Goal: Find specific page/section: Find specific page/section

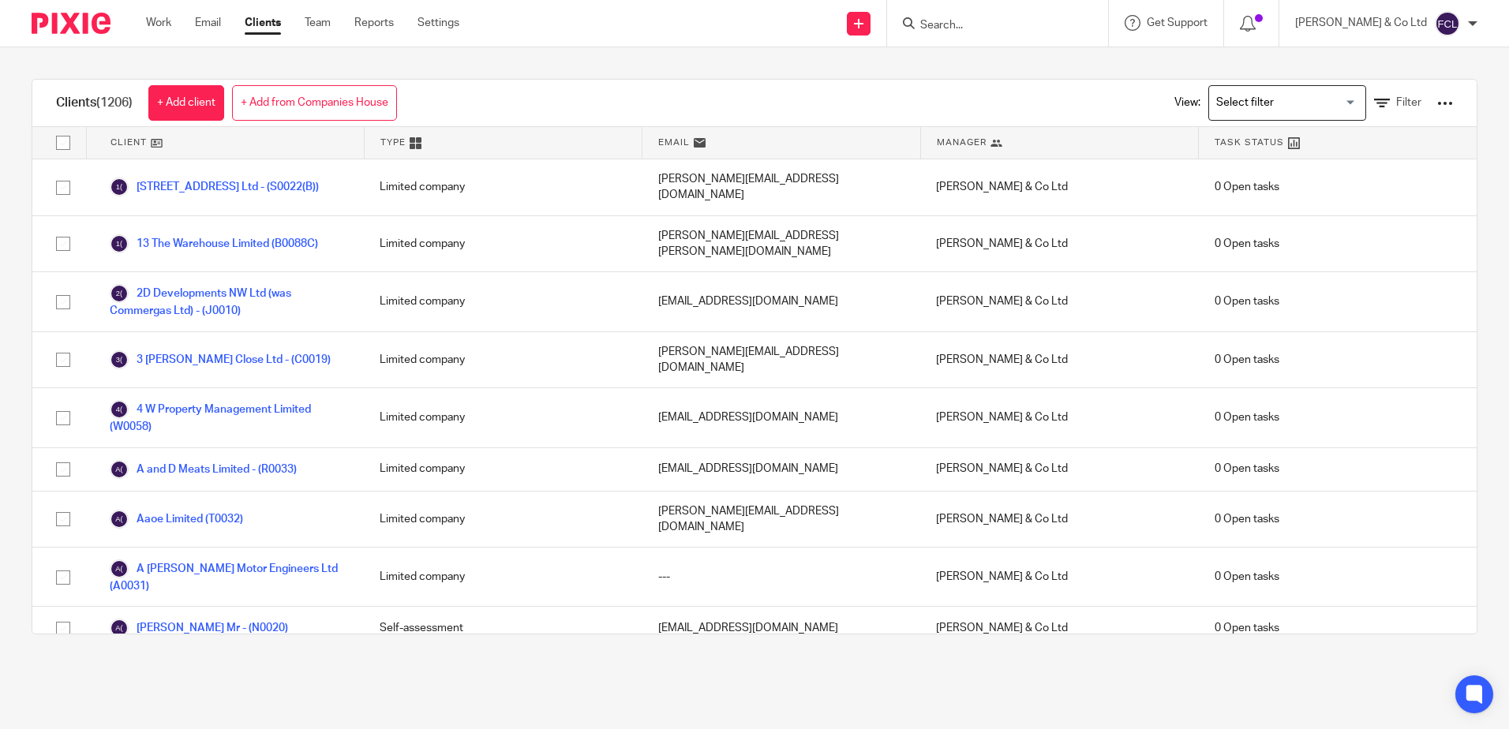
click at [1024, 24] on input "Search" at bounding box center [990, 26] width 142 height 14
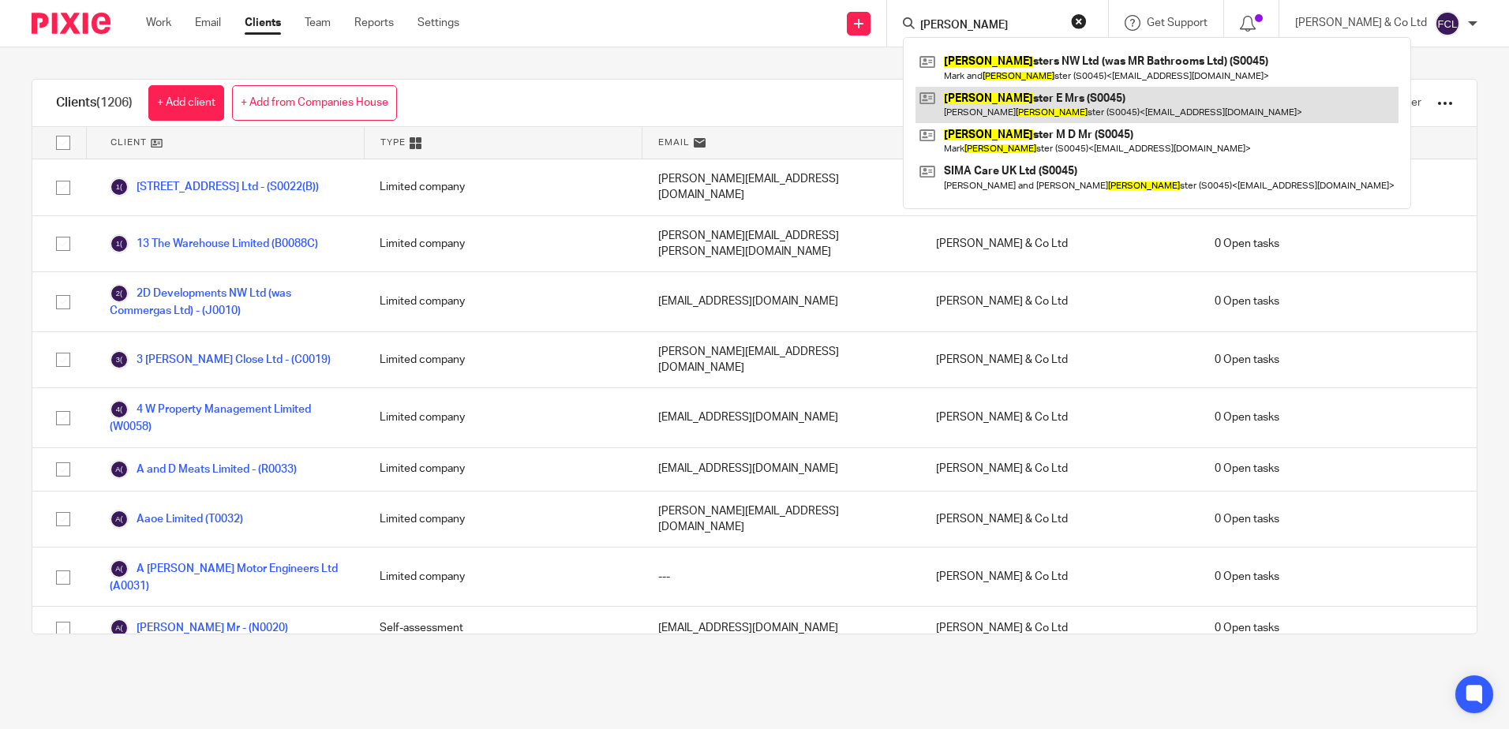
type input "sylve"
click at [1012, 103] on link at bounding box center [1156, 105] width 483 height 36
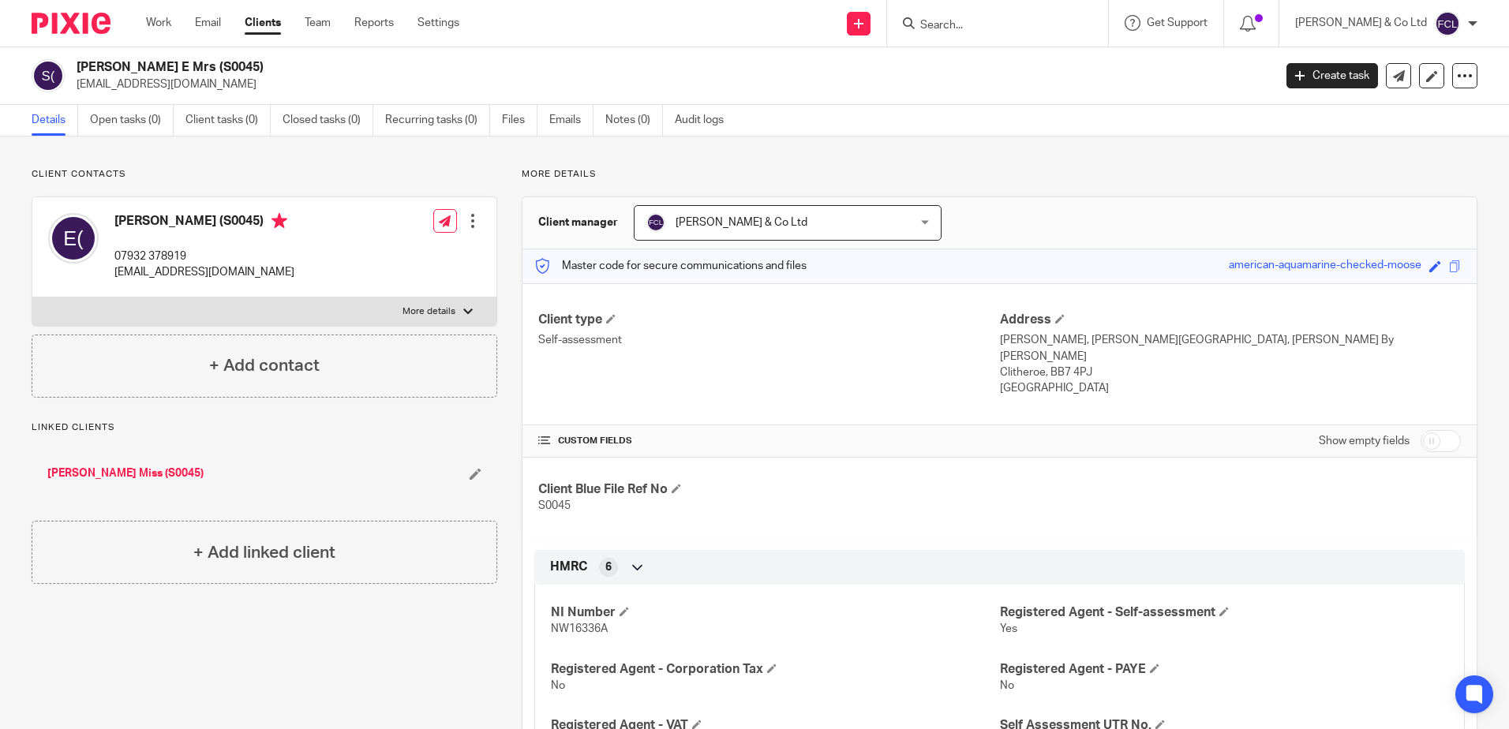
drag, startPoint x: 990, startPoint y: 30, endPoint x: 1000, endPoint y: 21, distance: 12.8
click at [994, 32] on input "Search" at bounding box center [990, 26] width 142 height 14
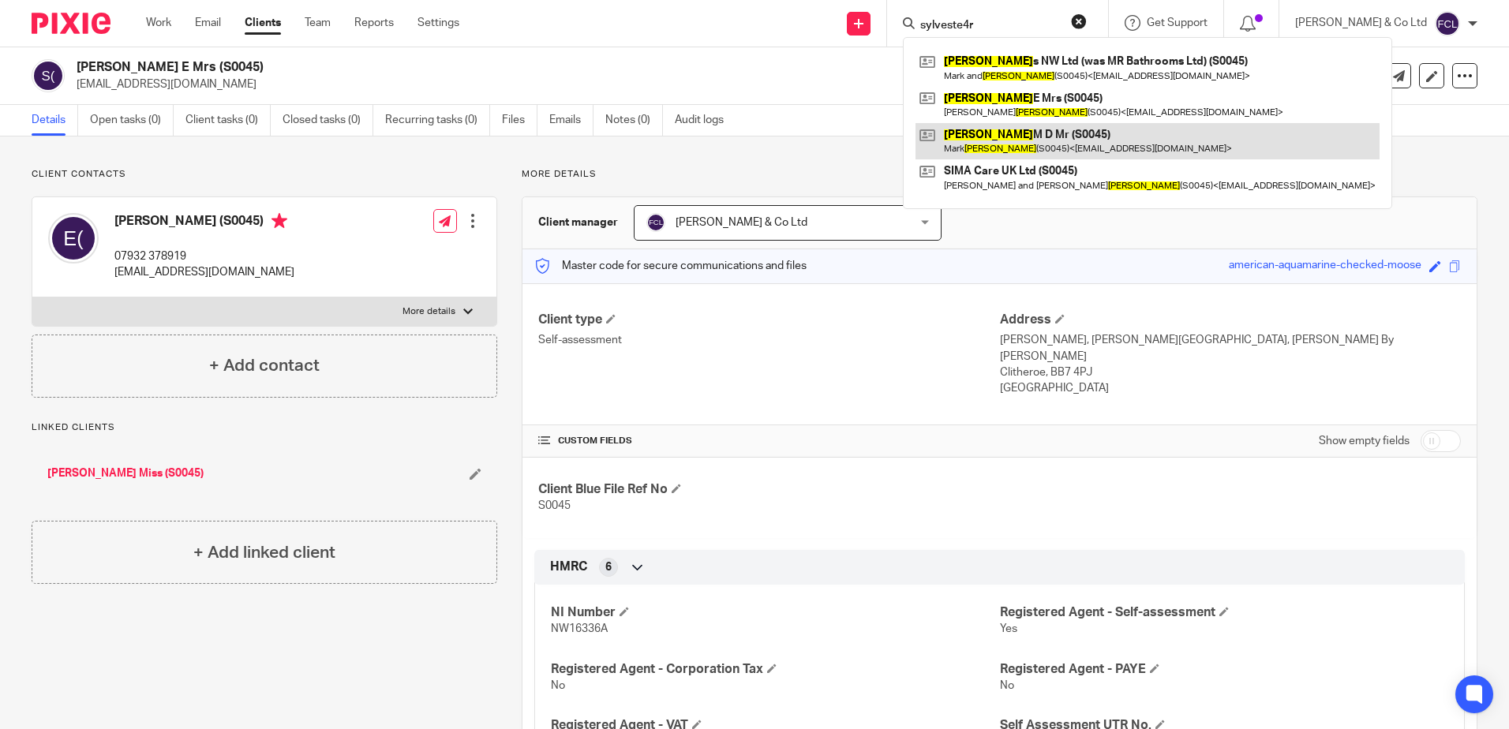
type input "sylveste4r"
click at [1011, 140] on link at bounding box center [1147, 141] width 464 height 36
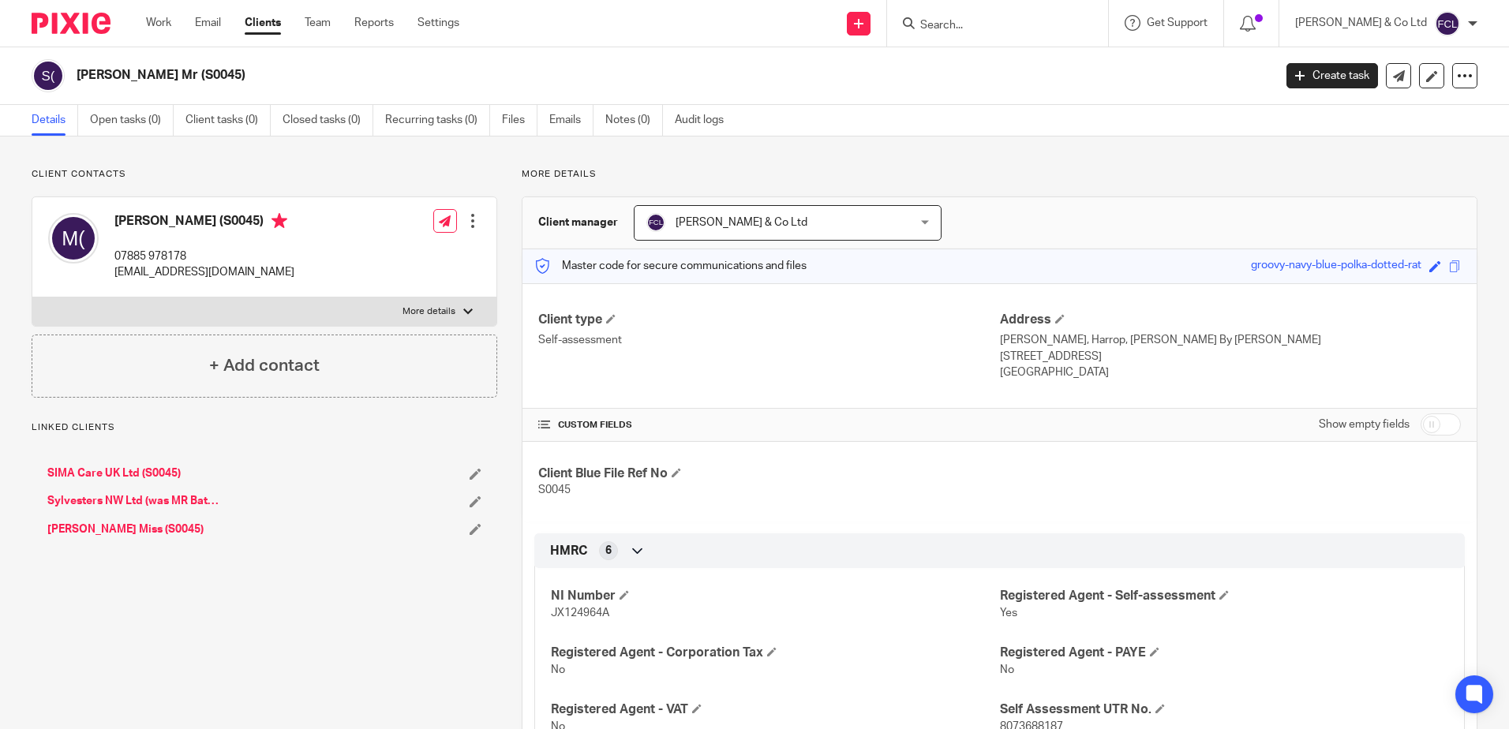
click at [983, 13] on div at bounding box center [997, 23] width 221 height 47
click at [983, 25] on input "Search" at bounding box center [990, 26] width 142 height 14
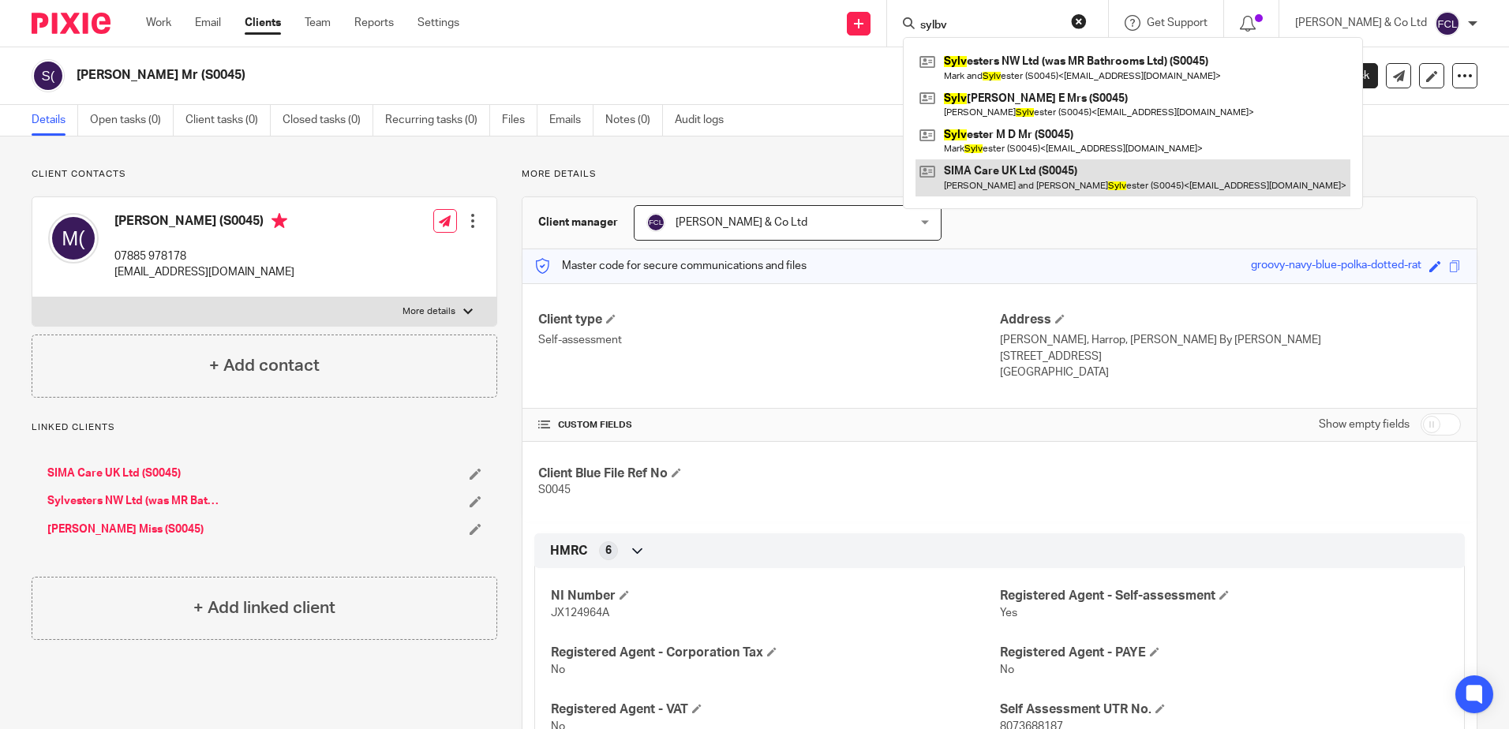
type input "sylbv"
click at [1024, 182] on link at bounding box center [1132, 177] width 435 height 36
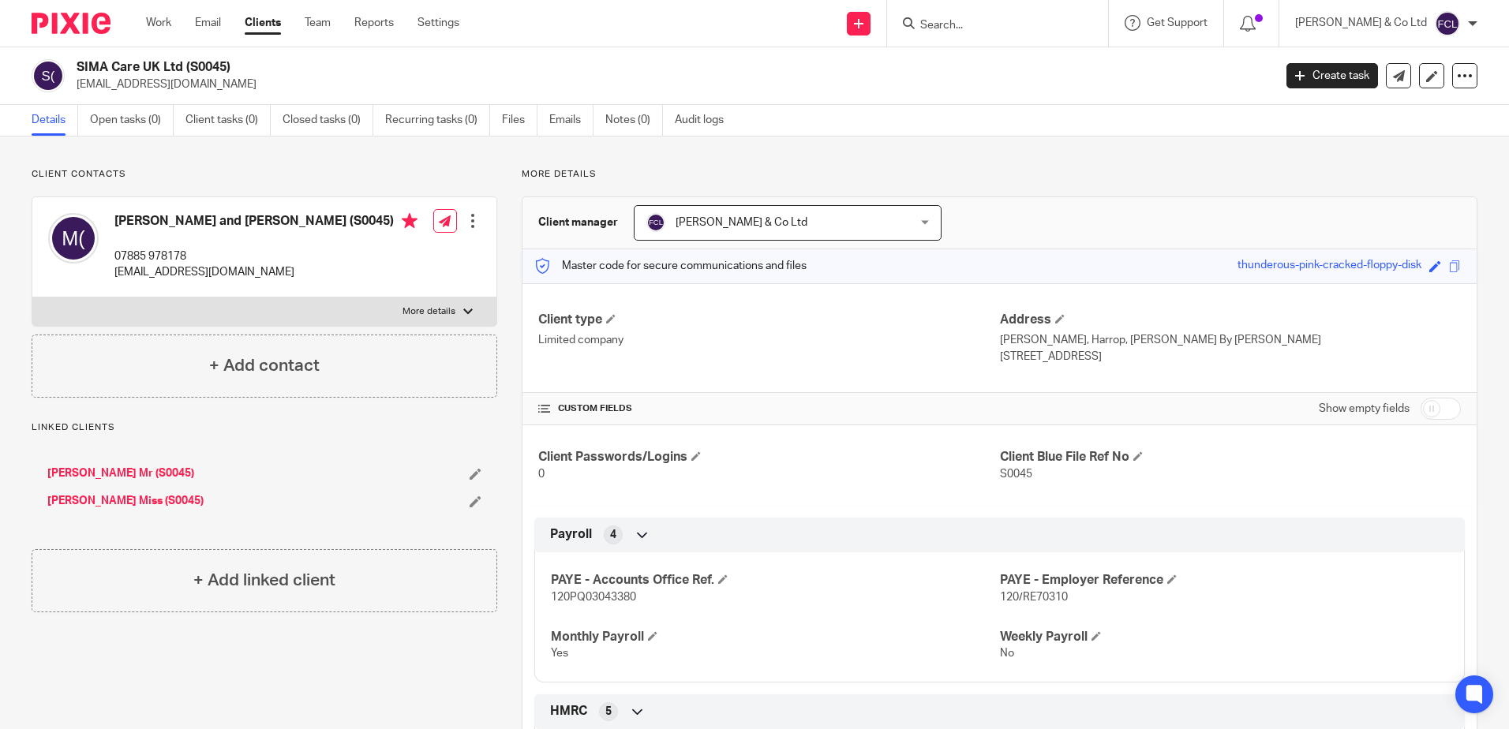
click at [990, 29] on input "Search" at bounding box center [990, 26] width 142 height 14
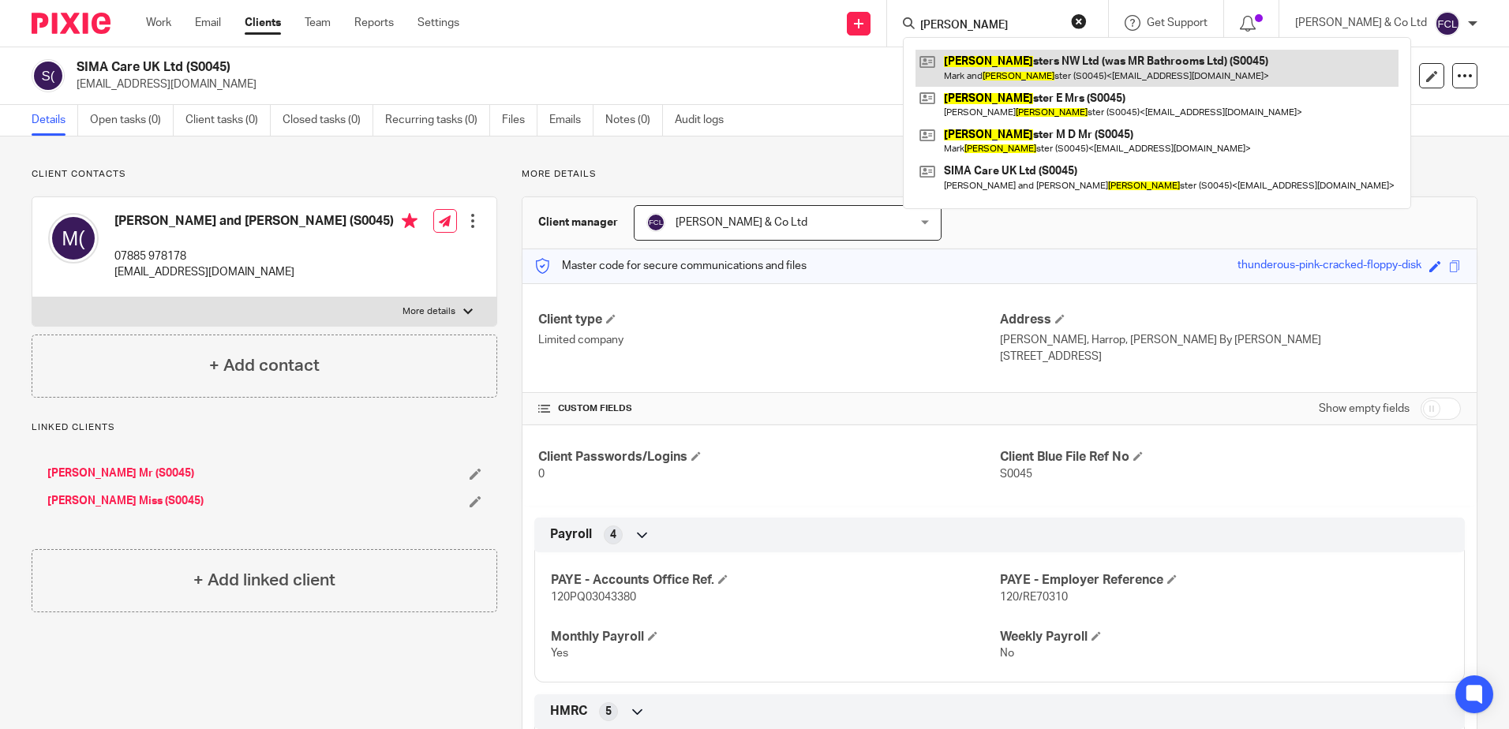
type input "[PERSON_NAME]"
click at [1015, 80] on link at bounding box center [1156, 68] width 483 height 36
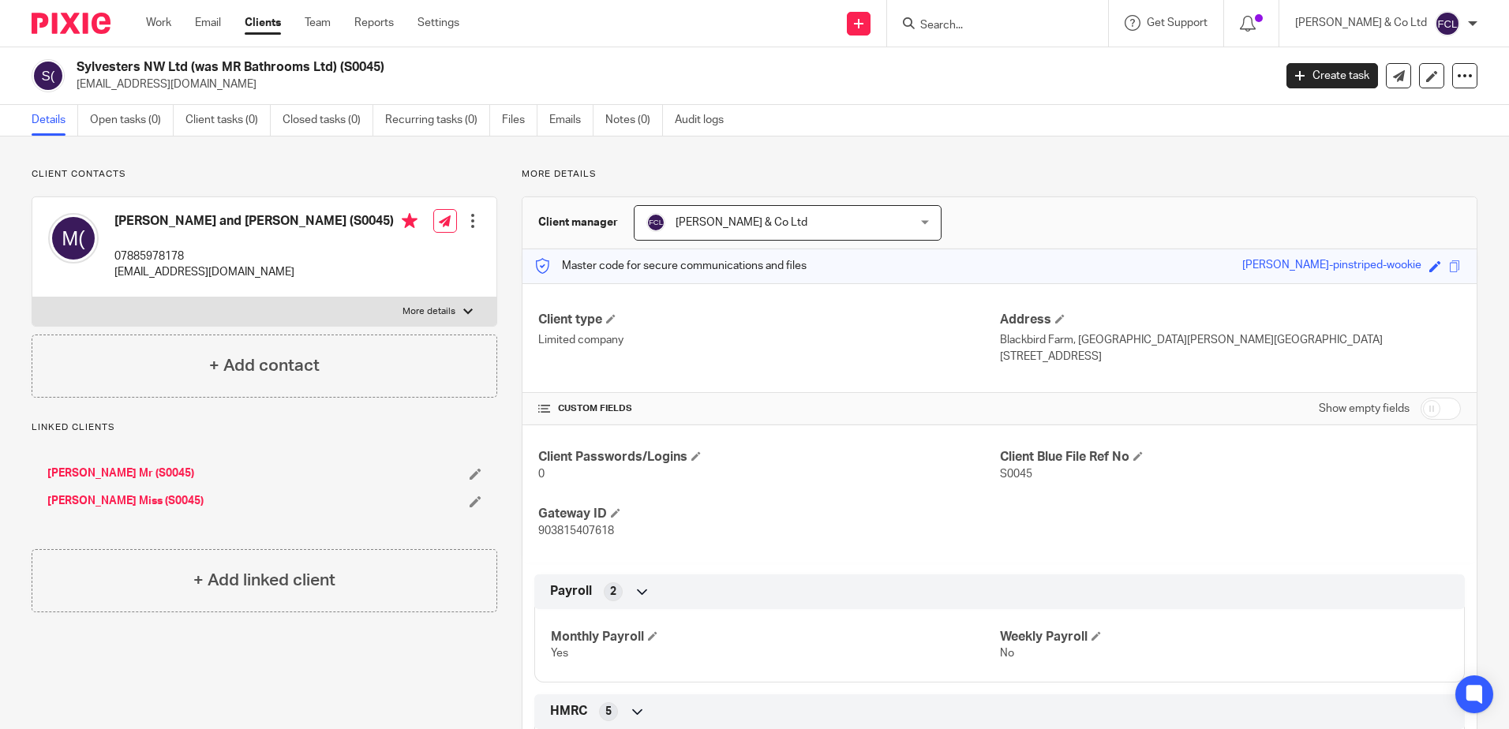
click at [1006, 17] on form at bounding box center [1003, 23] width 168 height 20
click at [991, 25] on input "Search" at bounding box center [990, 26] width 142 height 14
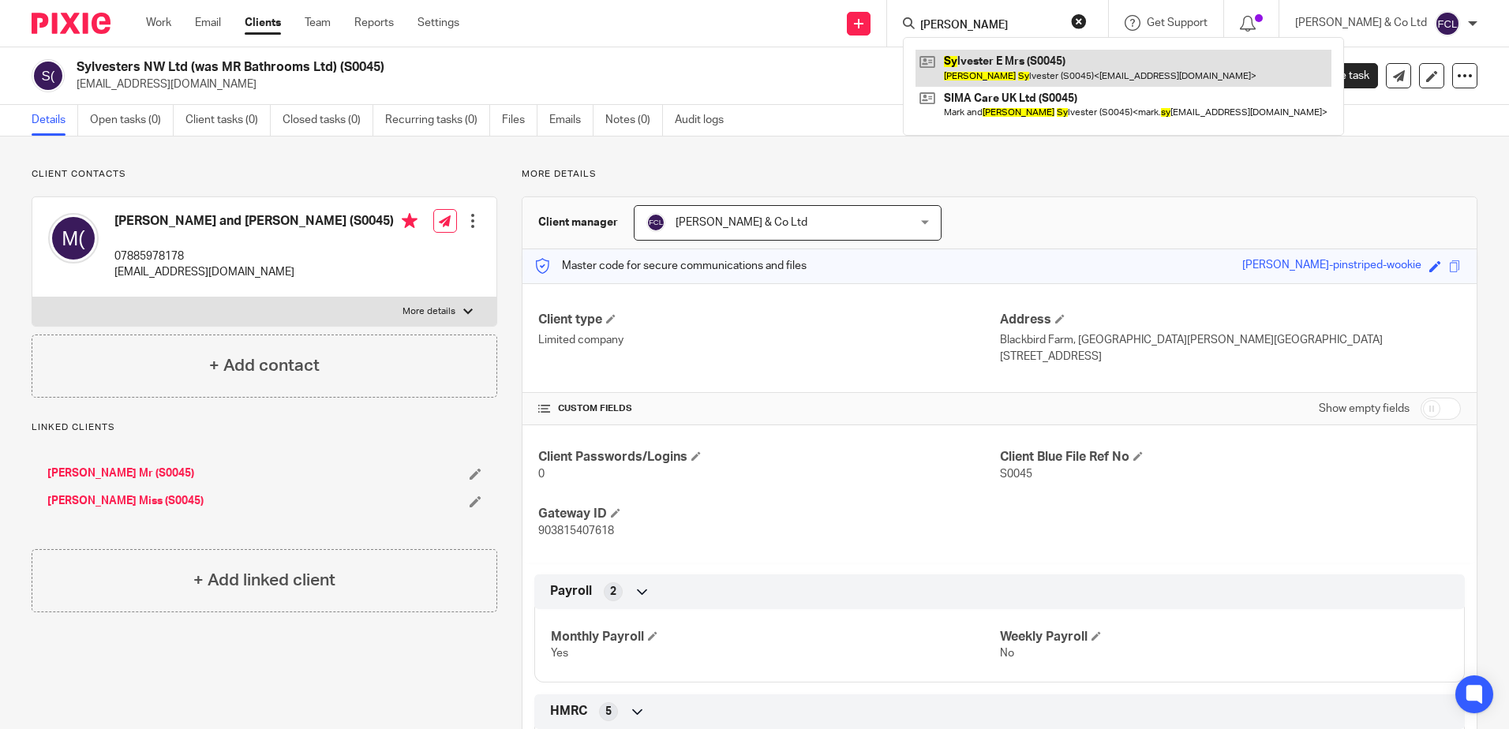
type input "emma sy"
click at [1025, 68] on link at bounding box center [1123, 68] width 416 height 36
